Goal: Communication & Community: Answer question/provide support

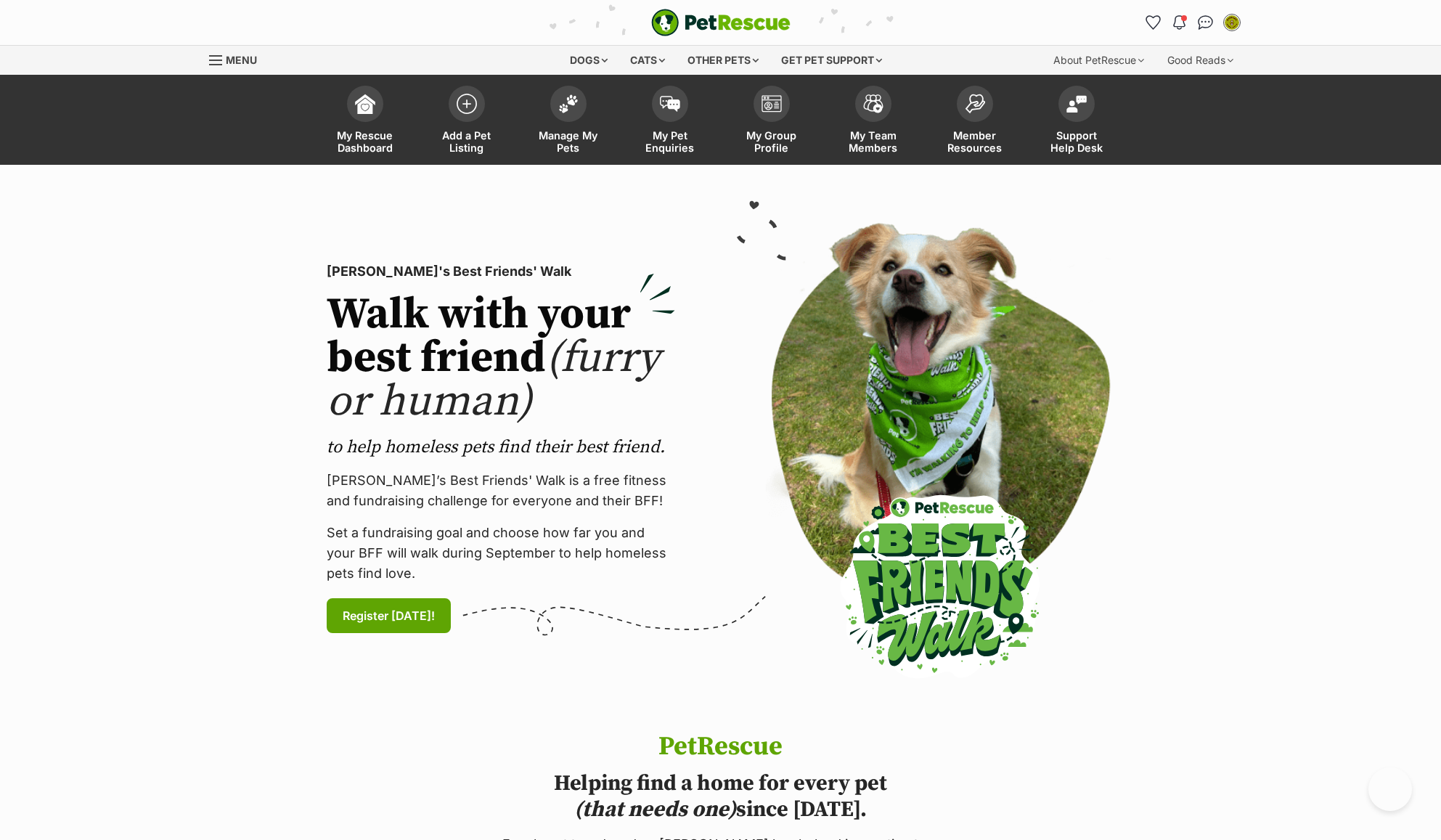
click at [1201, 19] on img "Conversations" at bounding box center [1205, 22] width 15 height 14
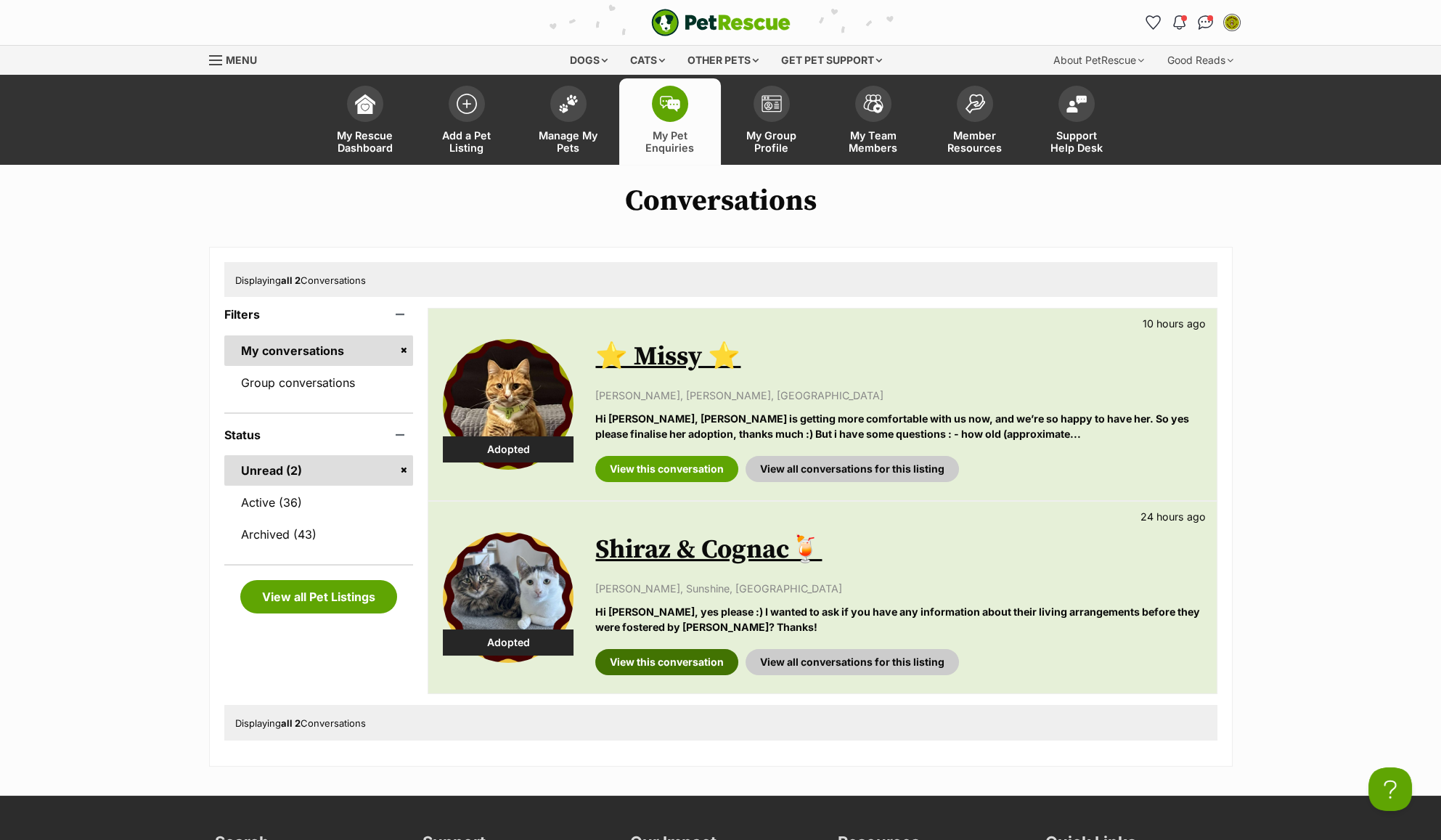
click at [671, 653] on link "View this conversation" at bounding box center [666, 661] width 143 height 26
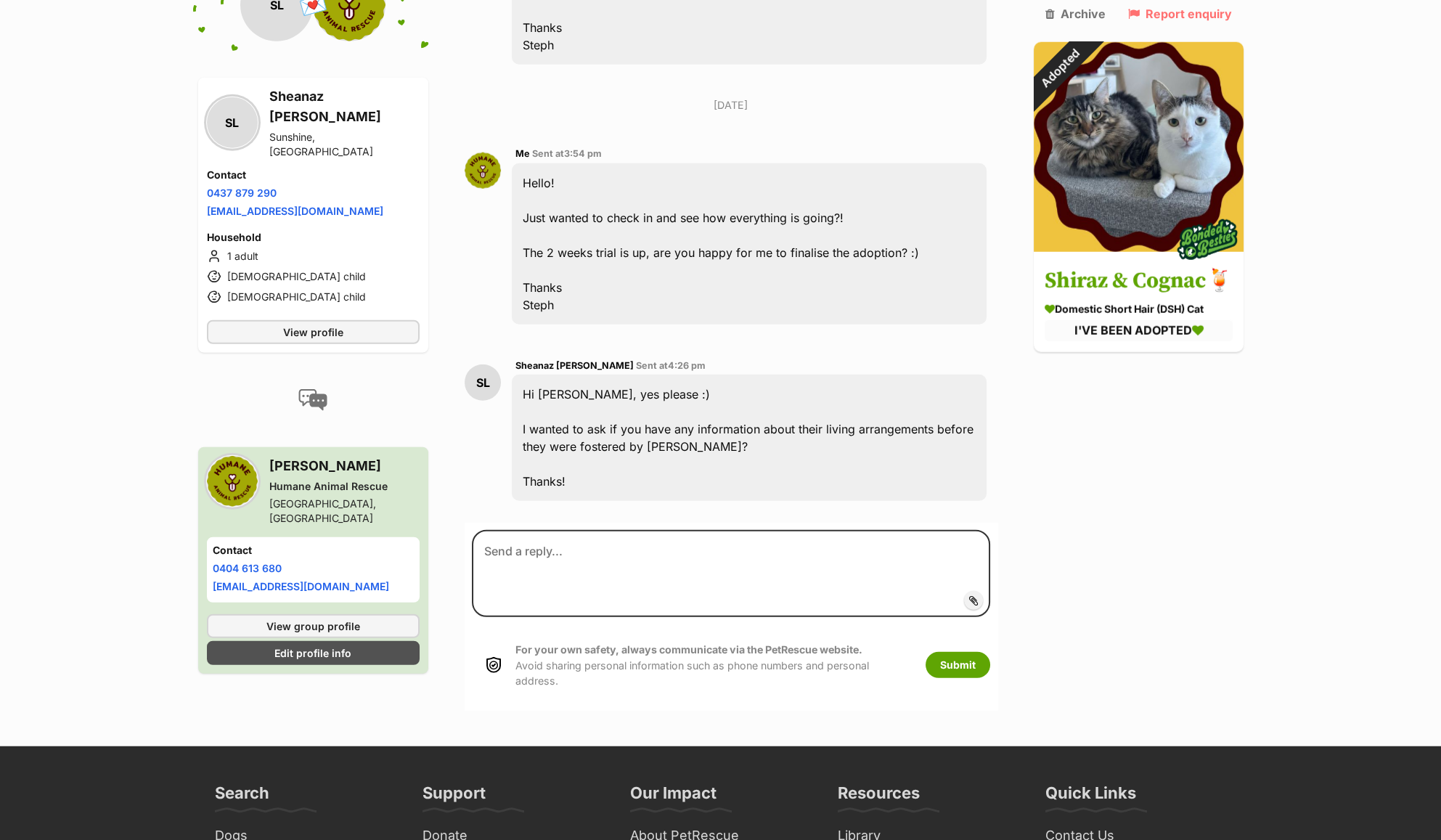
scroll to position [9133, 0]
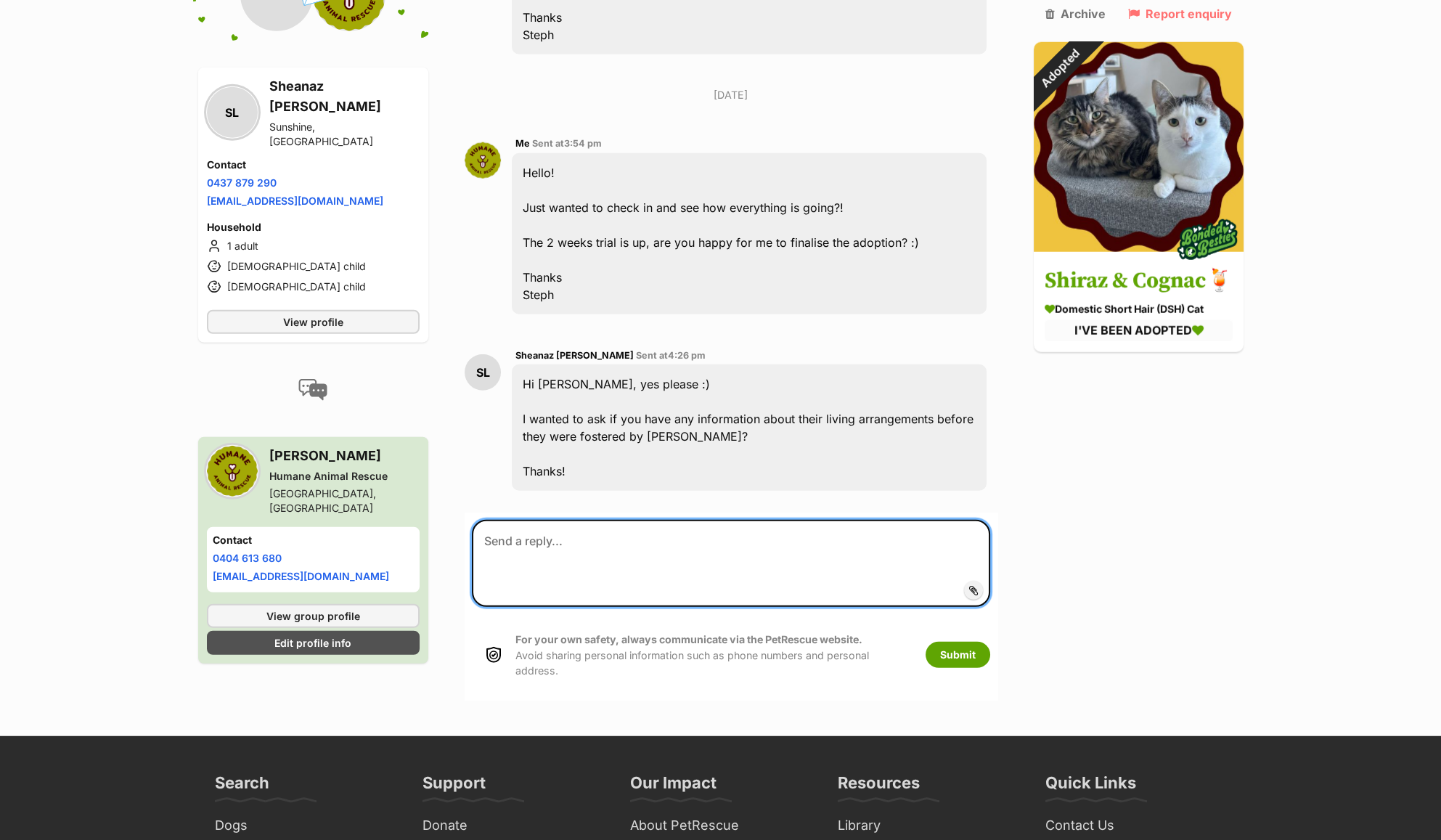
click at [660, 562] on textarea at bounding box center [730, 563] width 518 height 87
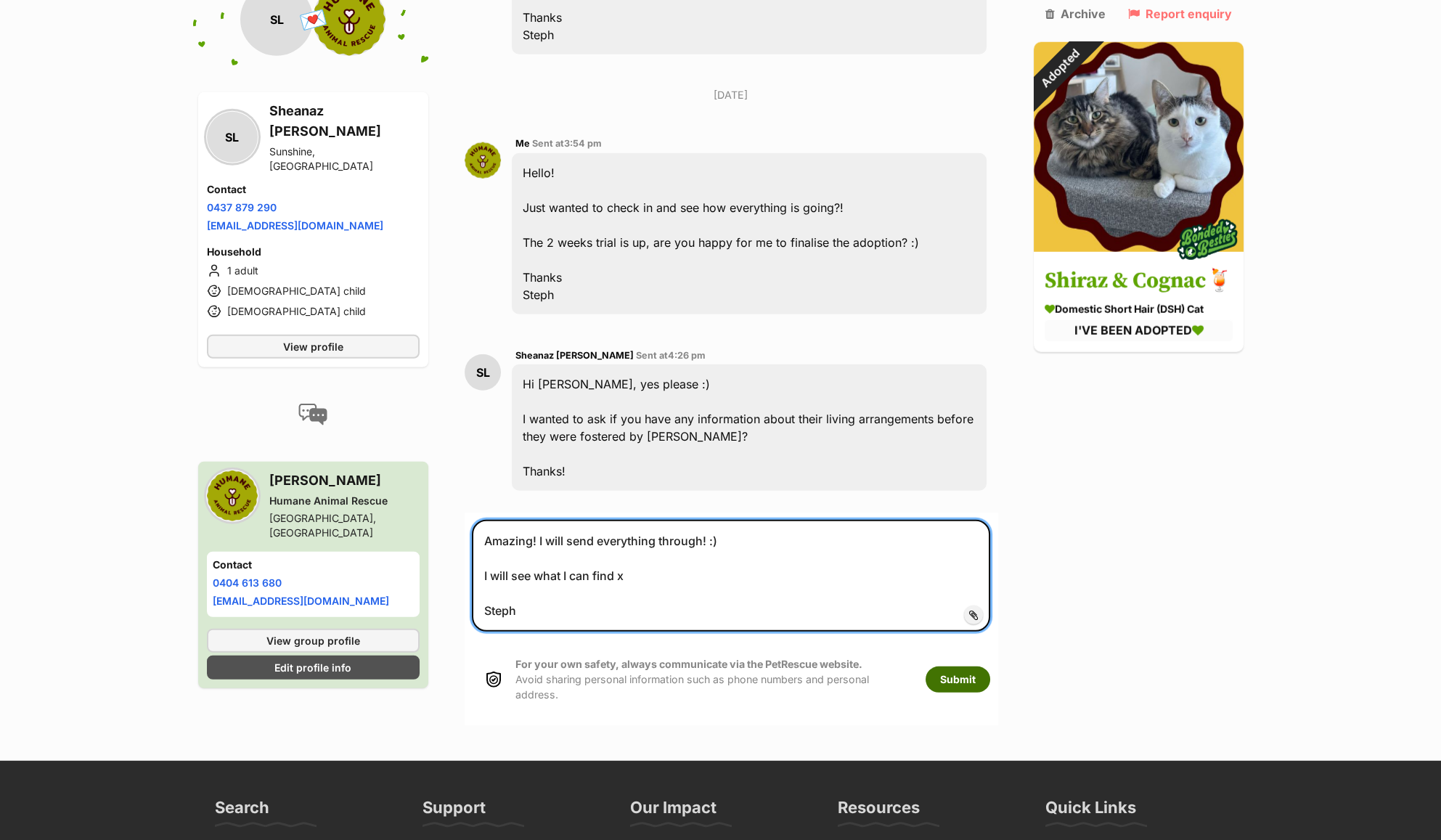
type textarea "Amazing! I will send everything through! :) I will see what I can find x Steph"
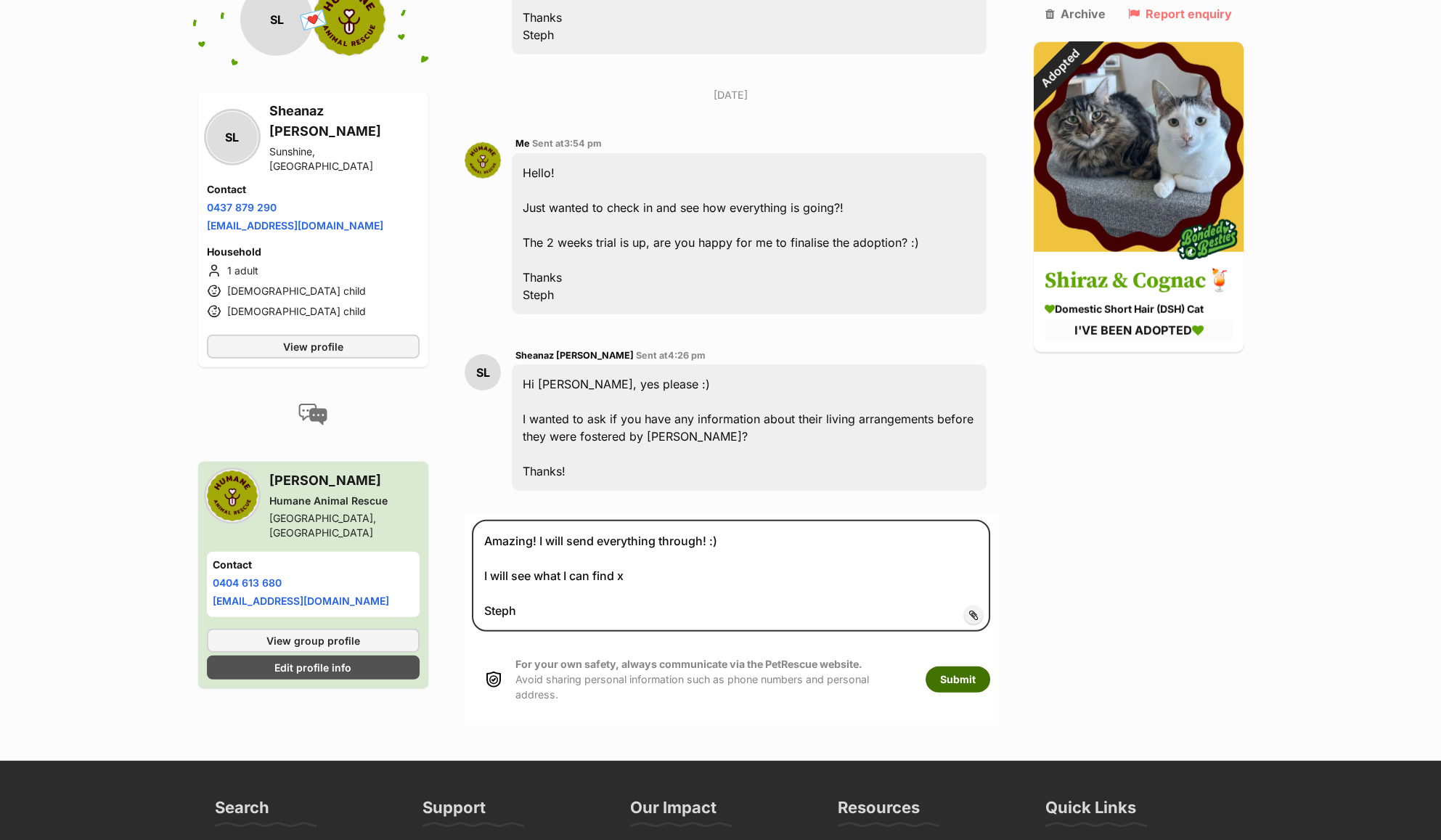
click at [941, 674] on button "Submit" at bounding box center [958, 679] width 65 height 26
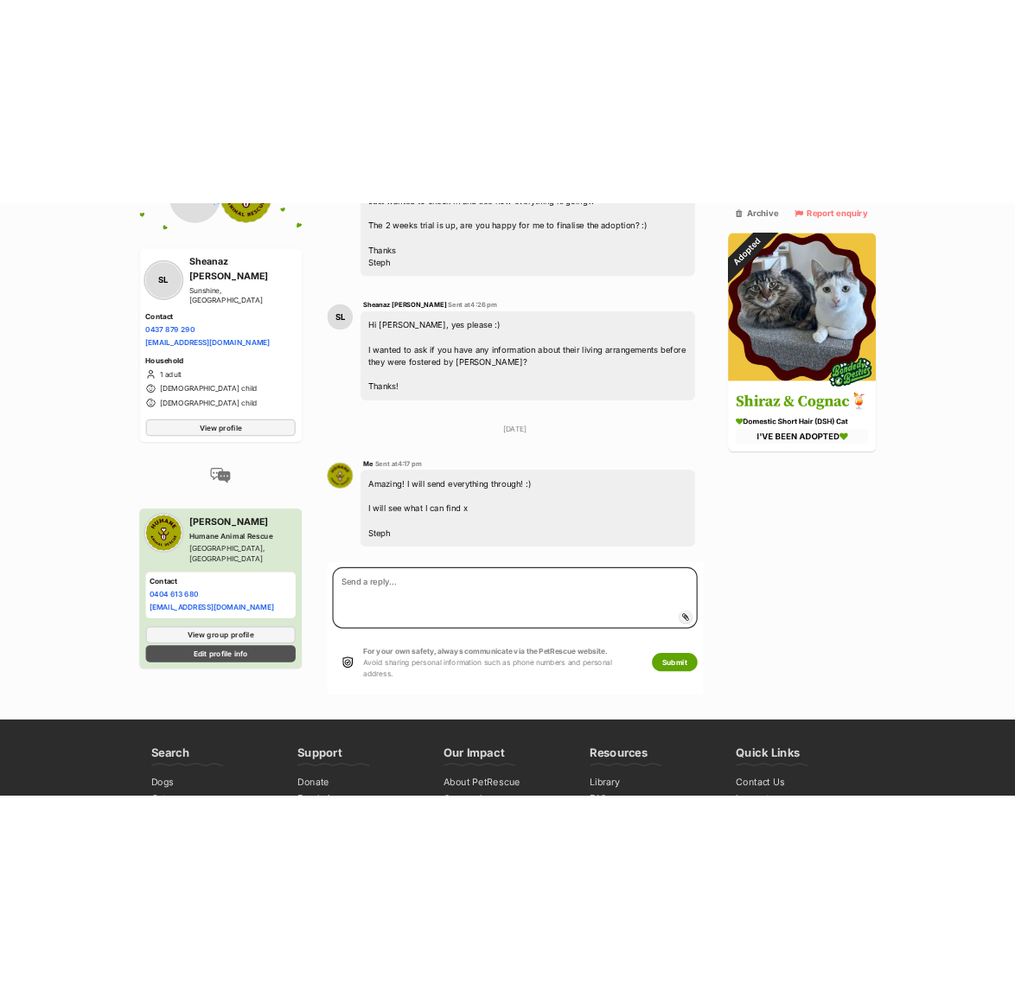
scroll to position [11046, 0]
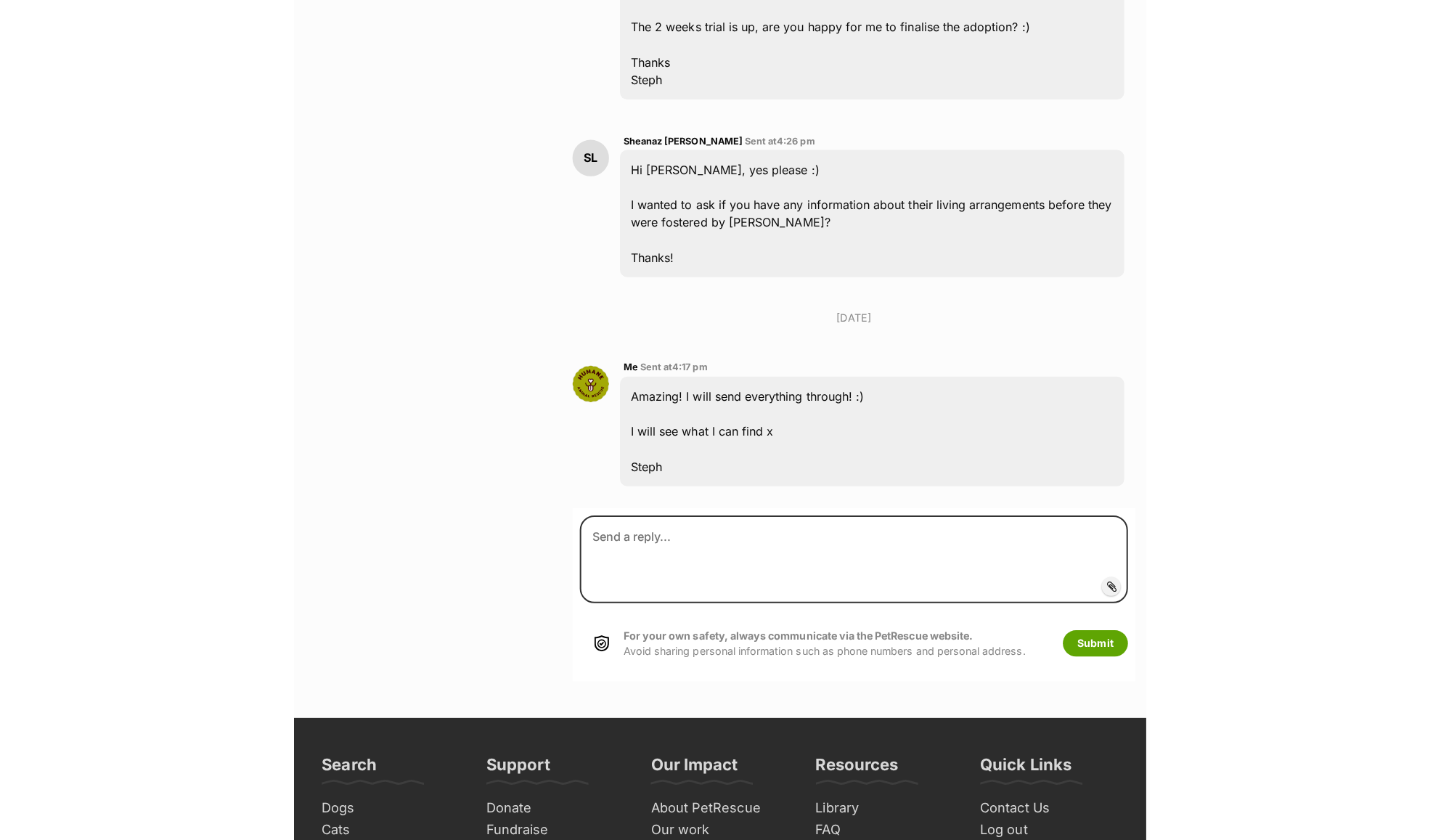
scroll to position [9349, 0]
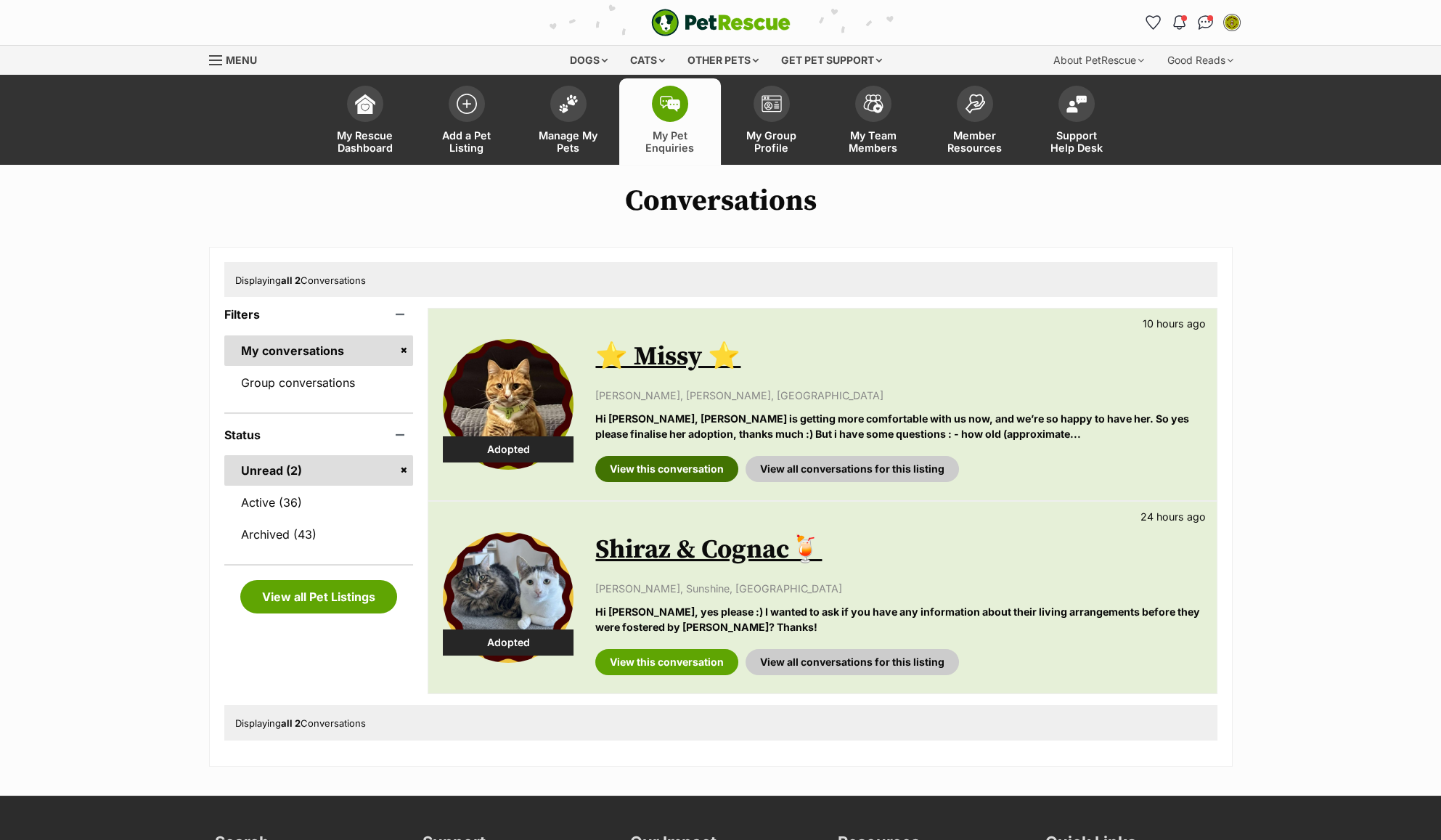
click at [674, 479] on link "View this conversation" at bounding box center [666, 468] width 143 height 26
click at [1209, 25] on img "Conversations" at bounding box center [1204, 23] width 19 height 18
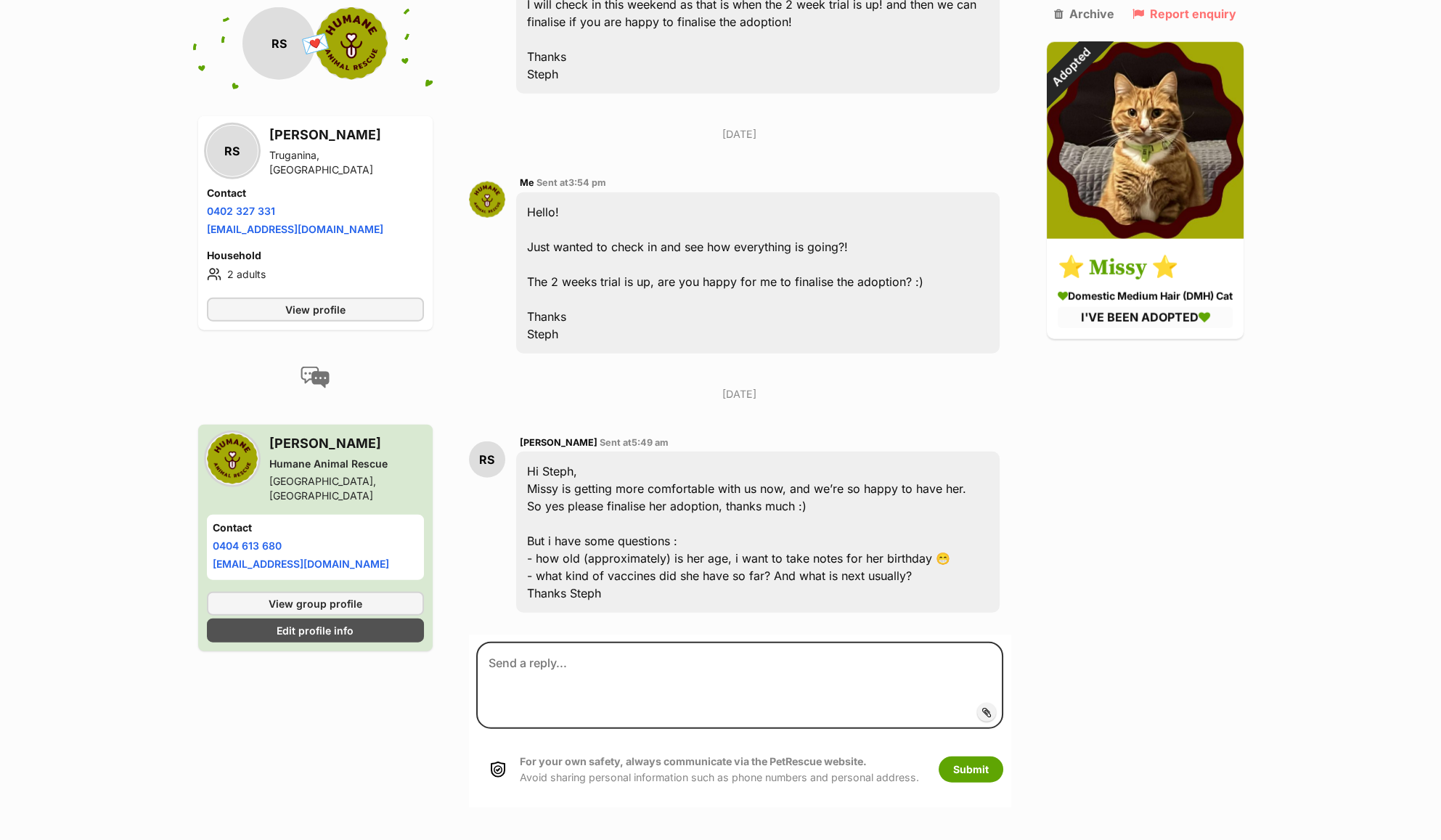
scroll to position [8745, 0]
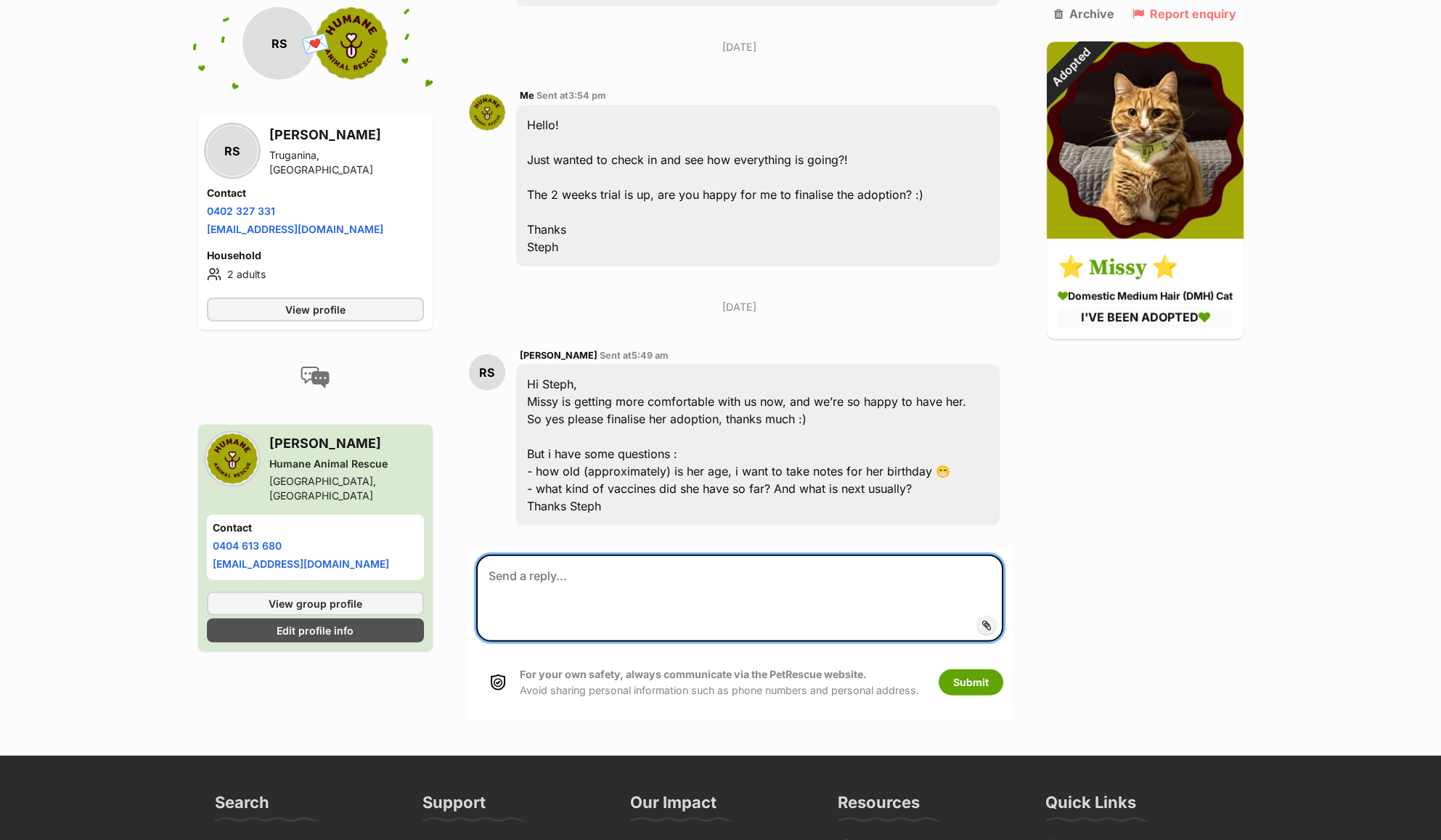
click at [745, 555] on textarea at bounding box center [739, 598] width 527 height 87
type textarea "Hello! I have just sent an email to Peter, with hopefully all the info you are …"
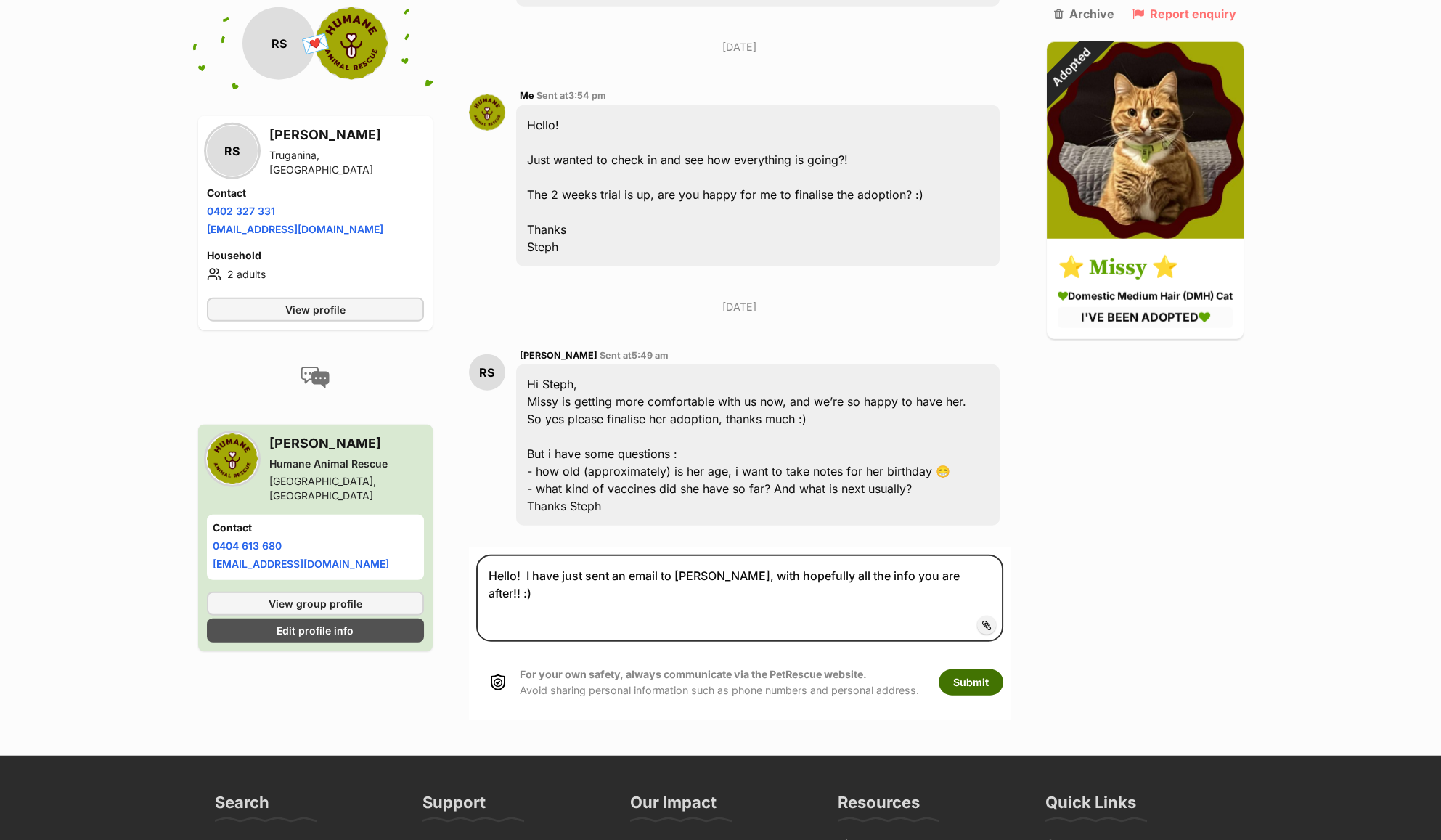
click at [967, 674] on button "Submit" at bounding box center [970, 681] width 65 height 26
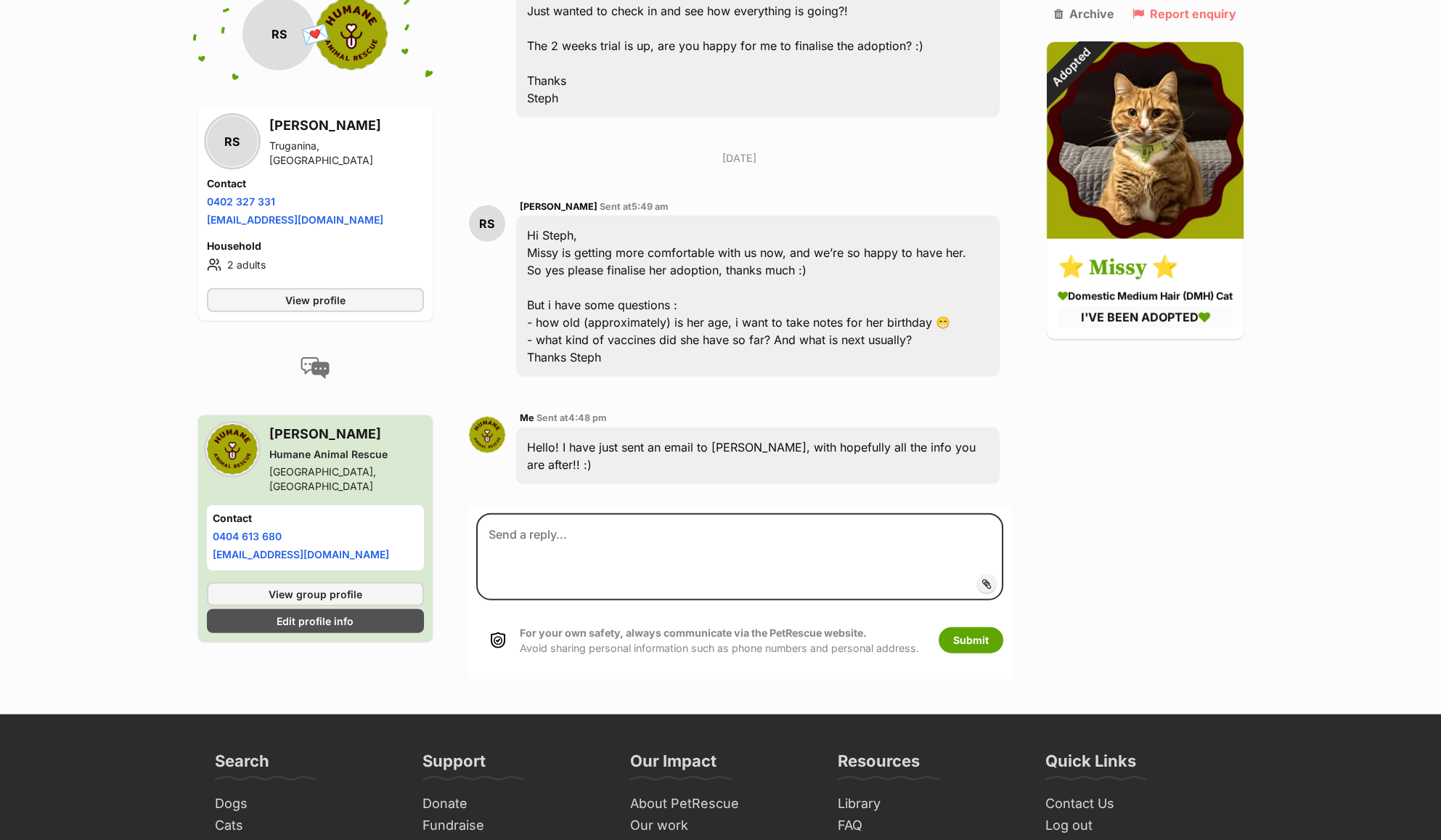
scroll to position [8895, 0]
